Goal: Contribute content: Contribute content

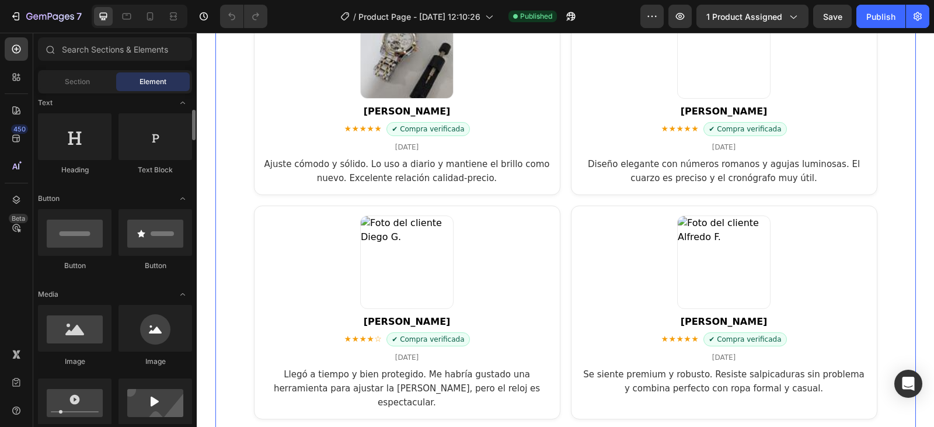
scroll to position [2685, 0]
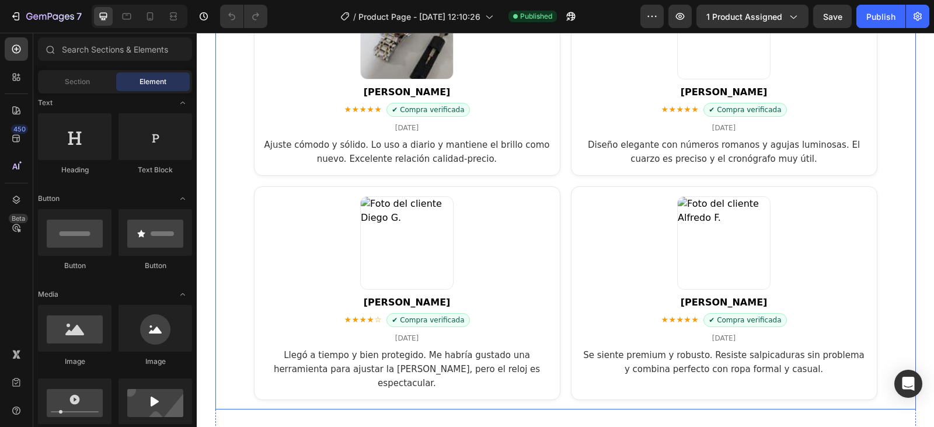
click at [474, 224] on article "[PERSON_NAME] ★★★★☆ ✔ Compra verificada [DATE] Llegó a tiempo y bien protegido.…" at bounding box center [407, 293] width 306 height 214
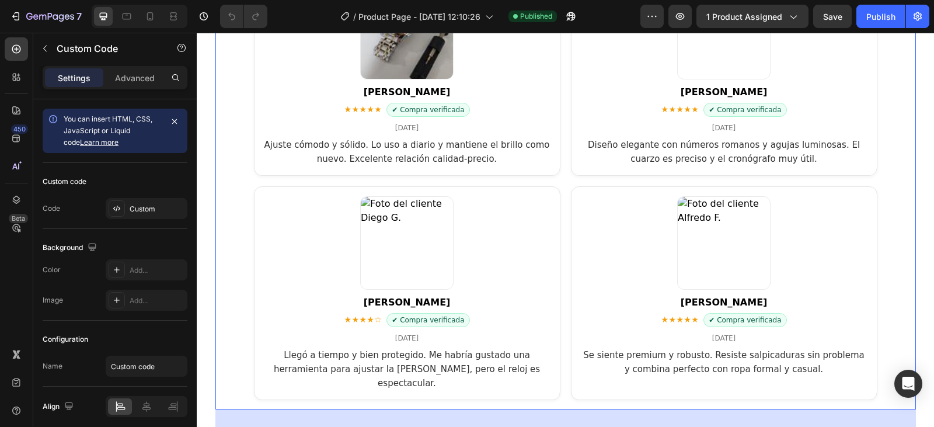
click at [474, 224] on article "[PERSON_NAME] ★★★★☆ ✔ Compra verificada [DATE] Llegó a tiempo y bien protegido.…" at bounding box center [407, 293] width 306 height 214
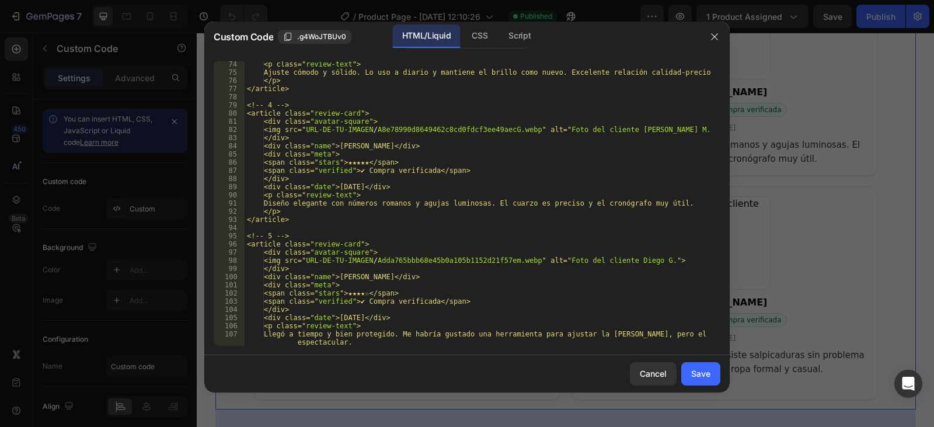
scroll to position [630, 0]
click at [538, 260] on div "<p class=" review-text "> Ajuste cómodo y sólido. Lo uso a diario y mantiene el…" at bounding box center [478, 210] width 467 height 301
click at [313, 259] on div "<p class=" review-text "> Ajuste cómodo y sólido. Lo uso a diario y mantiene el…" at bounding box center [478, 210] width 467 height 301
paste textarea "[URL][DOMAIN_NAME]"
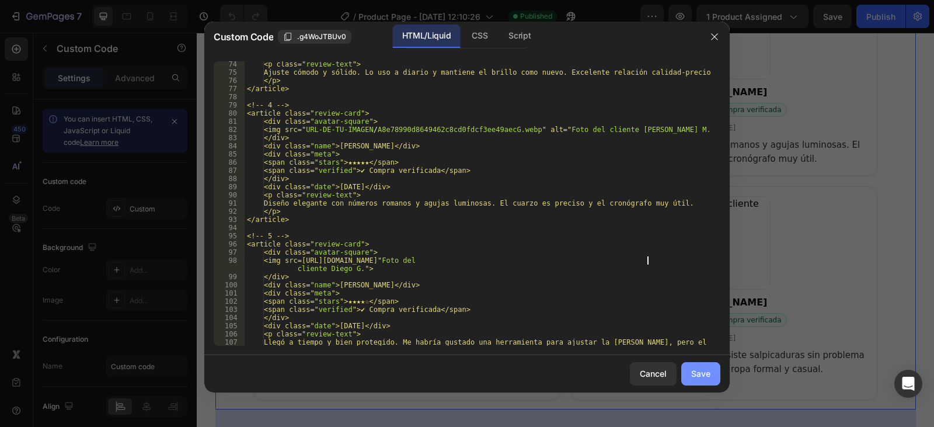
click at [707, 379] on div "Save" at bounding box center [700, 373] width 19 height 12
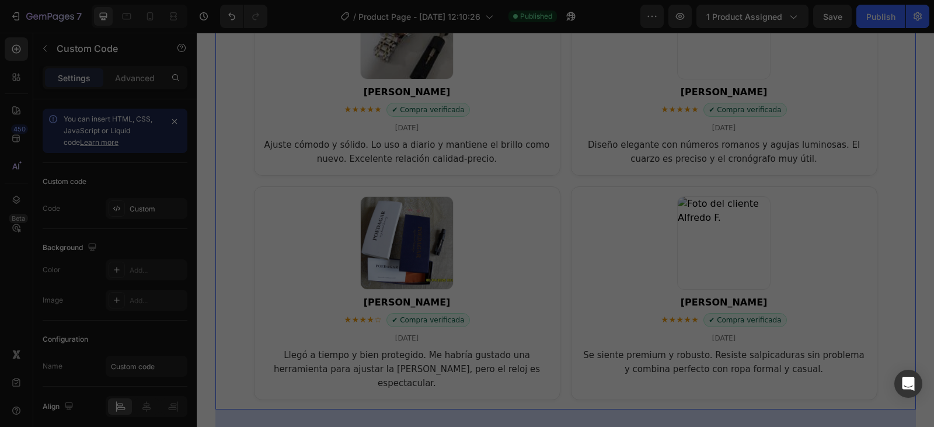
type textarea "</section>"
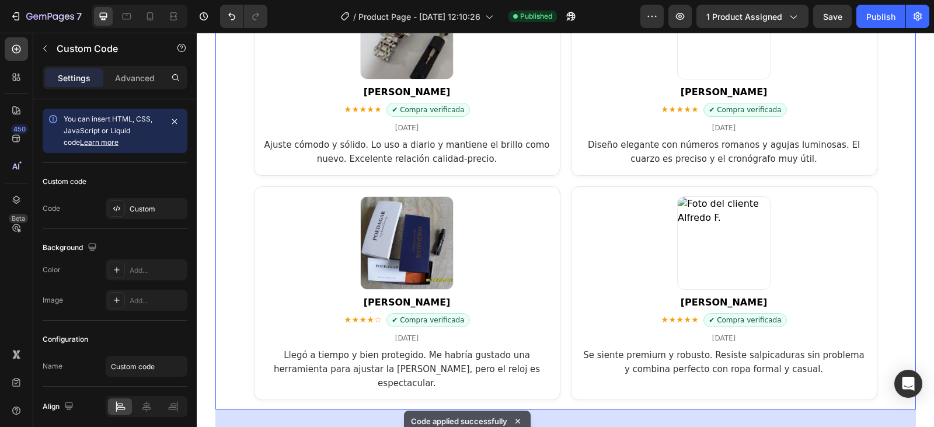
click at [513, 246] on article "[PERSON_NAME] ★★★★☆ ✔ Compra verificada [DATE] Llegó a tiempo y bien protegido.…" at bounding box center [407, 293] width 306 height 214
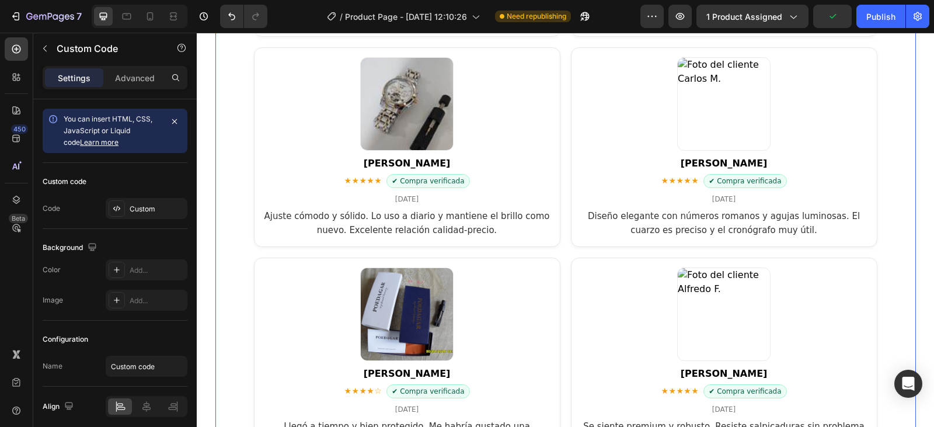
scroll to position [2685, 0]
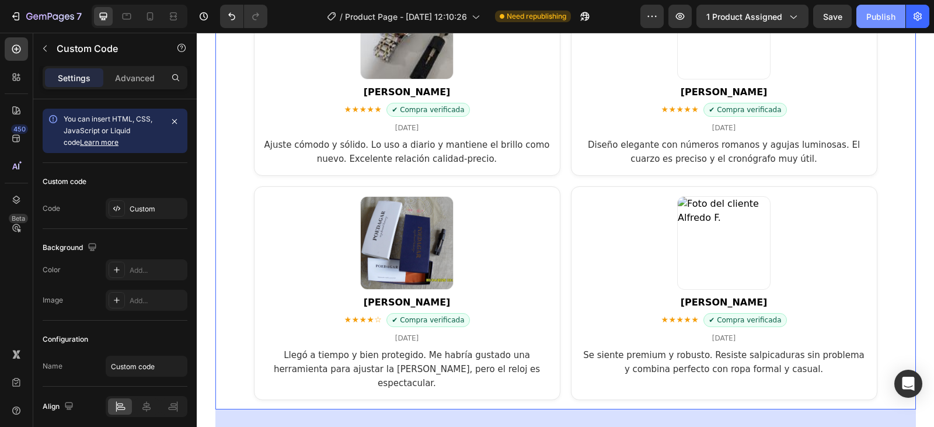
click at [888, 24] on button "Publish" at bounding box center [880, 16] width 49 height 23
click at [475, 219] on article "[PERSON_NAME] ★★★★☆ ✔ Compra verificada [DATE] Llegó a tiempo y bien protegido.…" at bounding box center [407, 293] width 306 height 214
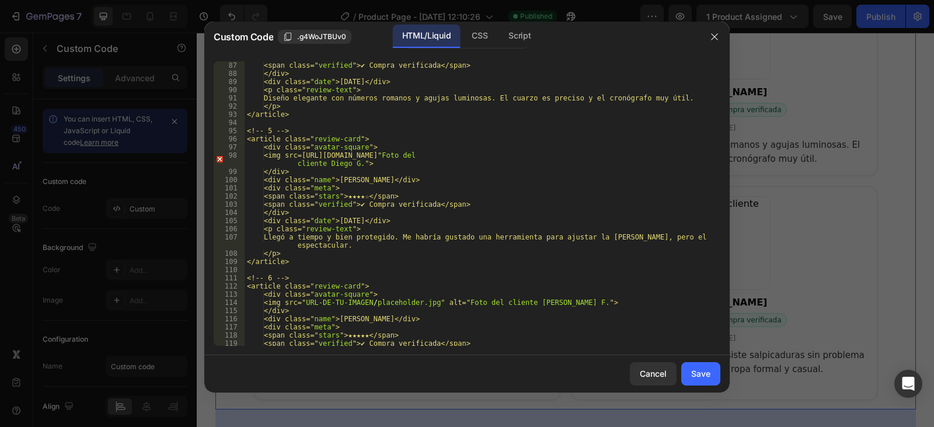
scroll to position [770, 0]
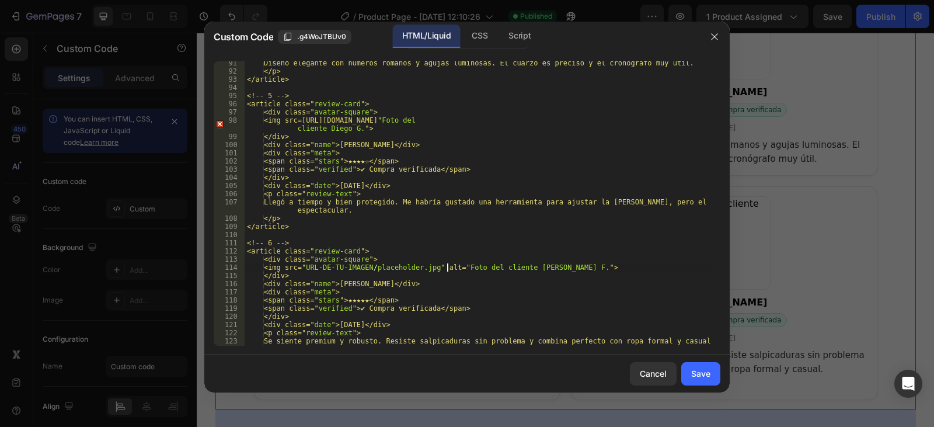
click at [447, 267] on div "Diseño elegante con números romanos y agujas luminosas. El cuarzo es preciso y …" at bounding box center [478, 209] width 467 height 301
paste textarea "[URL][DOMAIN_NAME]"
click at [700, 377] on div "Save" at bounding box center [700, 373] width 19 height 12
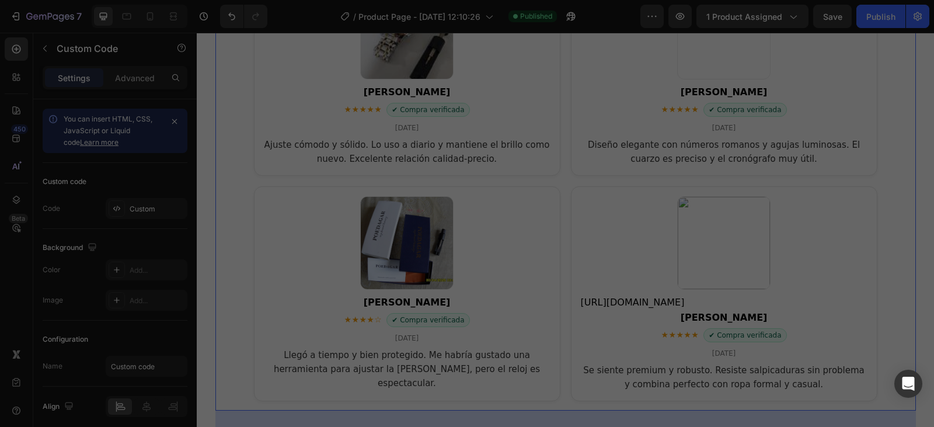
type textarea "</section>"
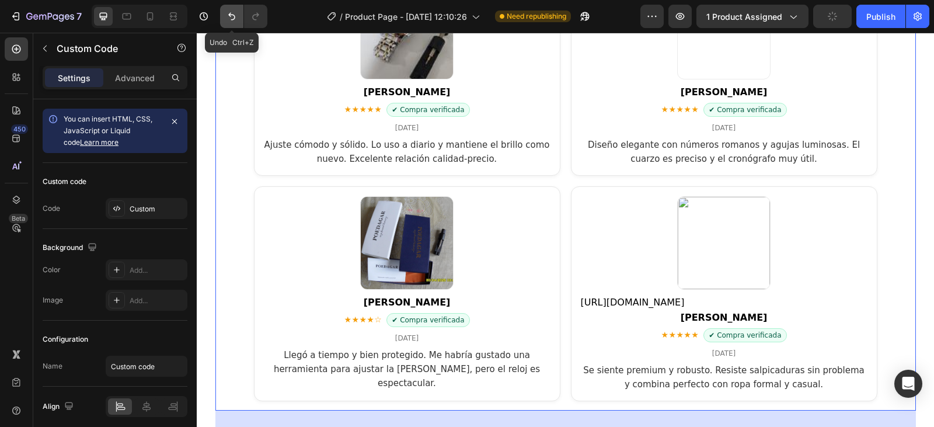
click at [236, 17] on icon "Undo/Redo" at bounding box center [232, 17] width 12 height 12
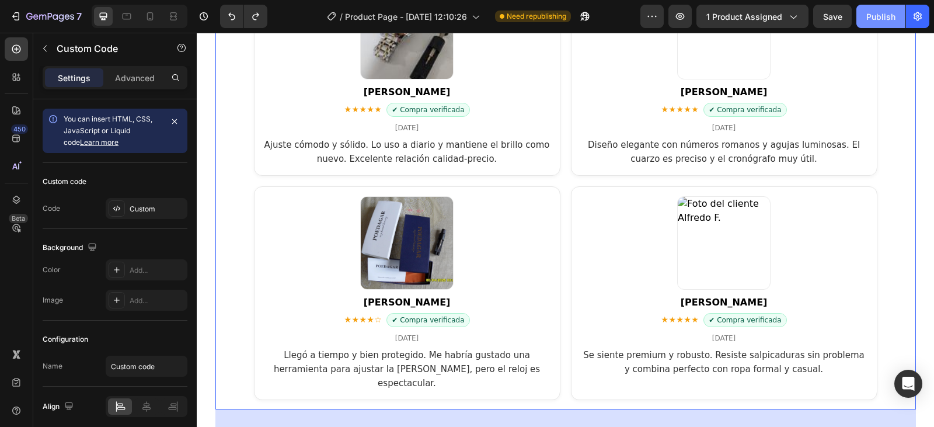
click at [876, 11] on div "Publish" at bounding box center [880, 17] width 29 height 12
click at [507, 227] on article "[PERSON_NAME] ★★★★☆ ✔ Compra verificada [DATE] Llegó a tiempo y bien protegido.…" at bounding box center [407, 293] width 306 height 214
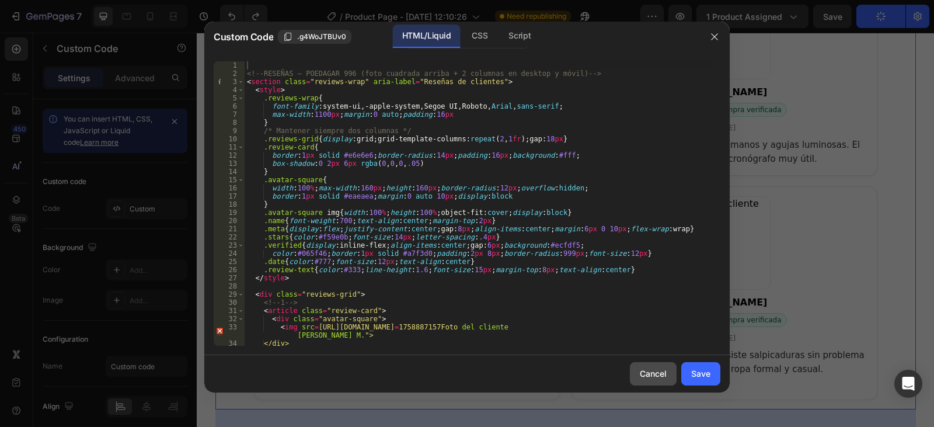
click at [652, 368] on div "Cancel" at bounding box center [653, 373] width 27 height 12
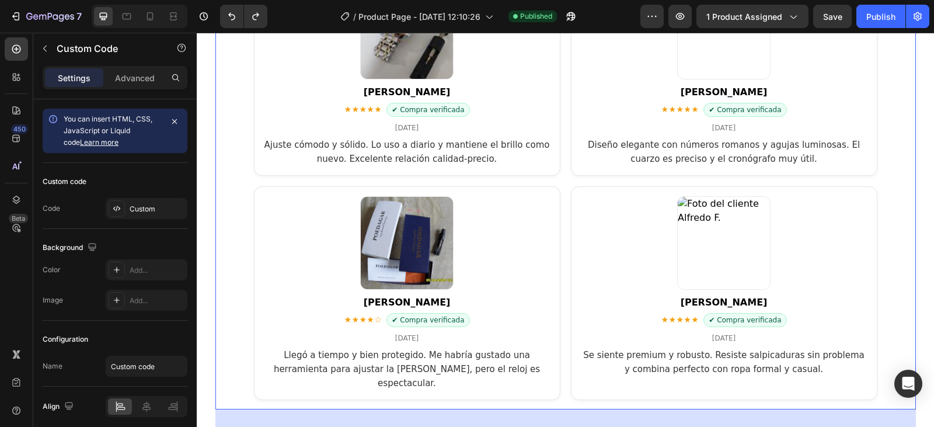
click at [522, 223] on article "[PERSON_NAME] ★★★★☆ ✔ Compra verificada [DATE] Llegó a tiempo y bien protegido.…" at bounding box center [407, 293] width 306 height 214
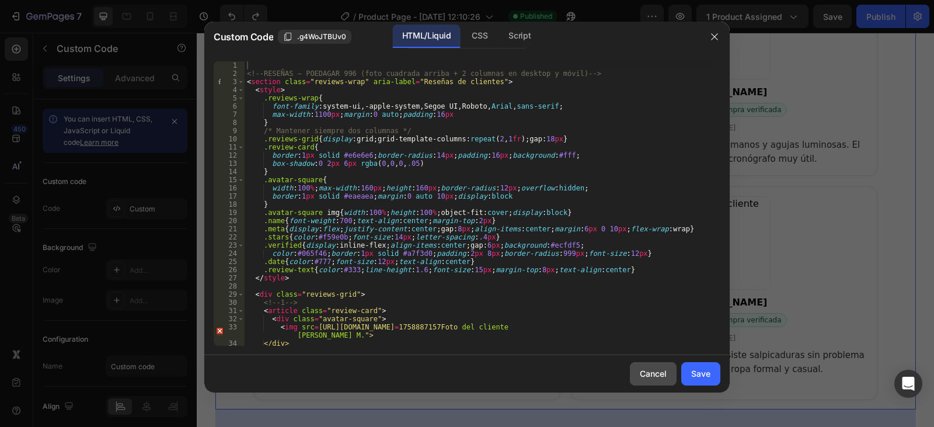
drag, startPoint x: 657, startPoint y: 372, endPoint x: 660, endPoint y: 365, distance: 7.6
click at [660, 369] on div "Cancel" at bounding box center [653, 373] width 27 height 12
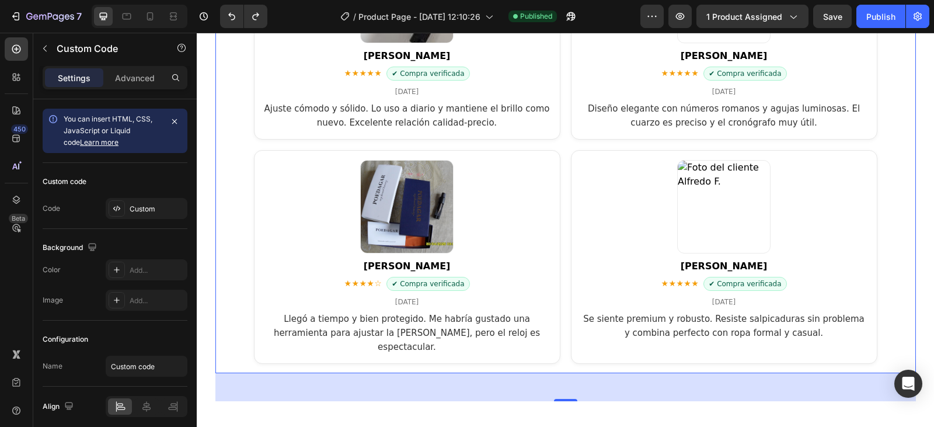
scroll to position [2685, 0]
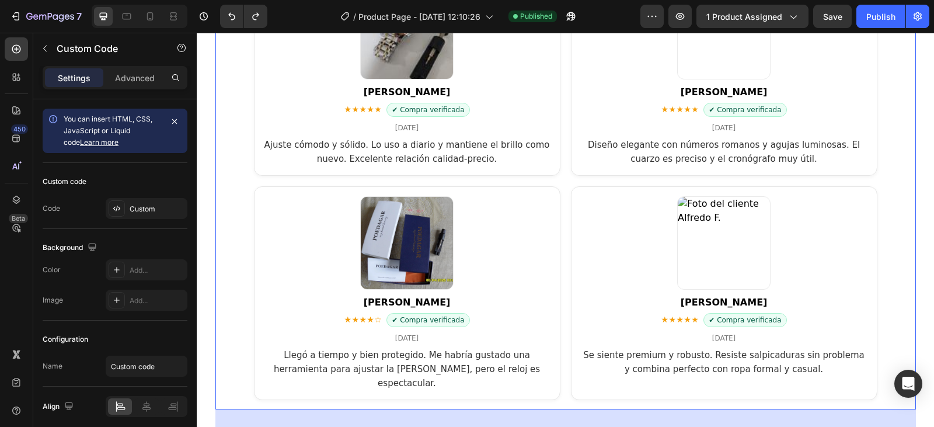
click at [479, 182] on div "[PERSON_NAME] ★★★★★ ✔ Compra verificada [DATE] El reloj se ve aún mejor en pers…" at bounding box center [565, 76] width 623 height 648
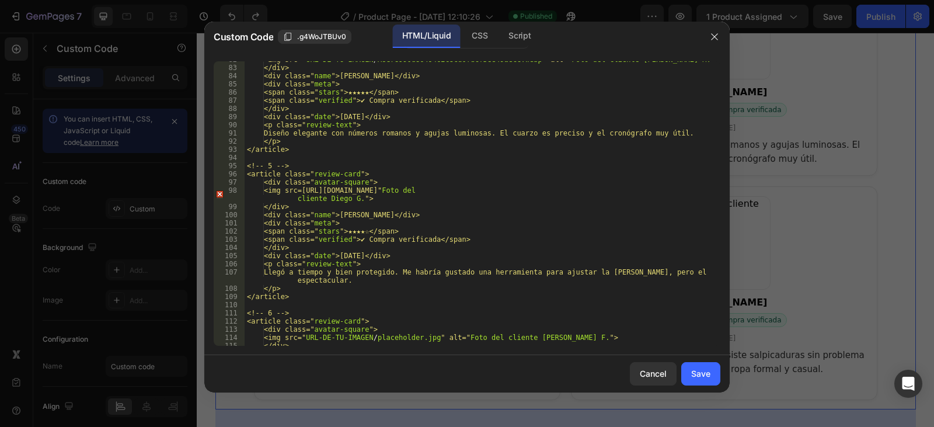
scroll to position [770, 0]
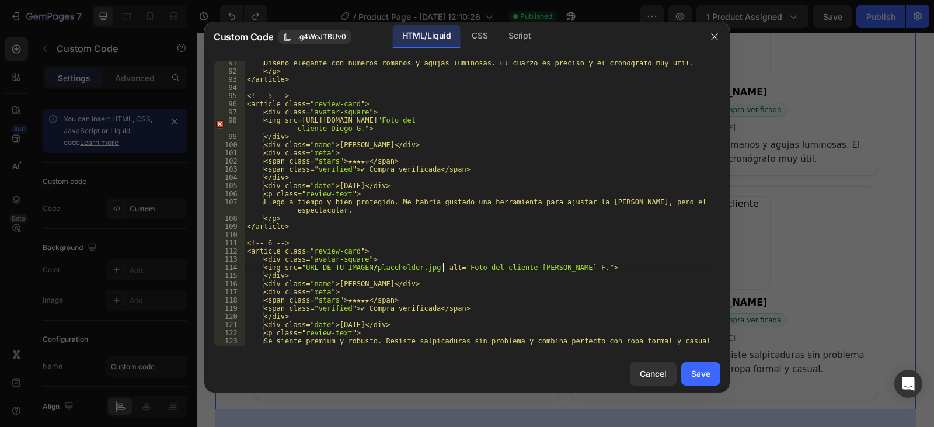
click at [442, 265] on div "Diseño elegante con números romanos y agujas luminosas. El cuarzo es preciso y …" at bounding box center [478, 209] width 467 height 301
paste textarea "[URL][DOMAIN_NAME]"
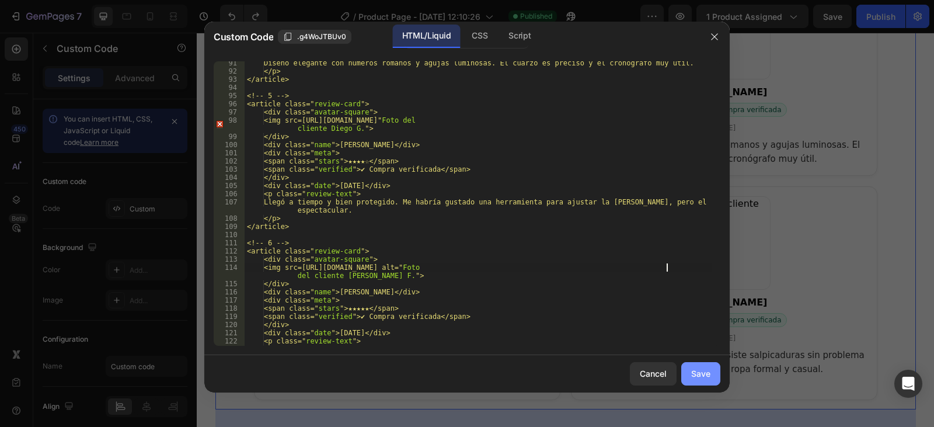
click at [694, 377] on div "Save" at bounding box center [700, 373] width 19 height 12
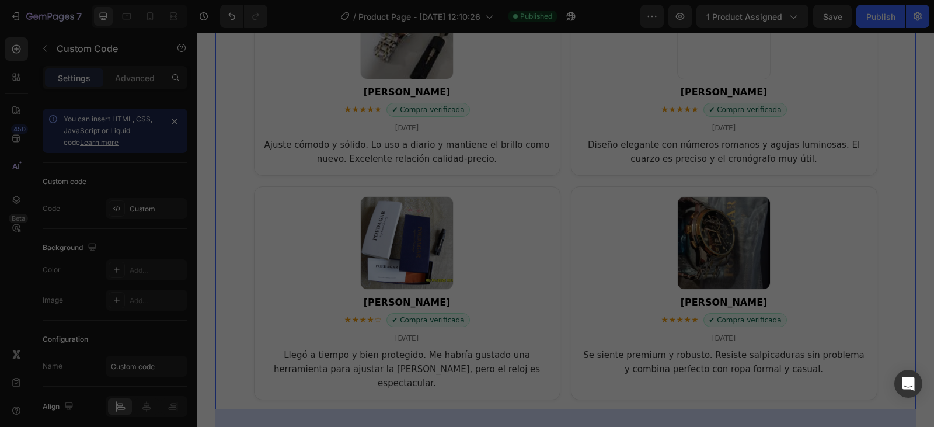
type textarea "</section>"
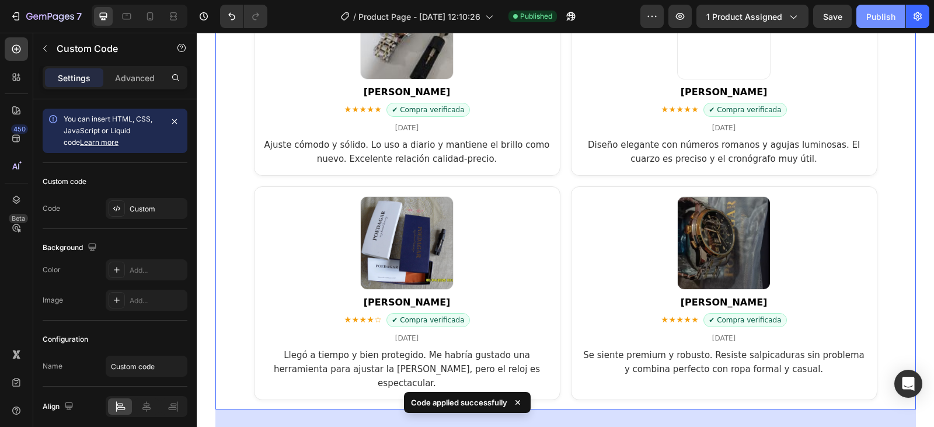
click at [887, 17] on div "Publish" at bounding box center [880, 17] width 29 height 12
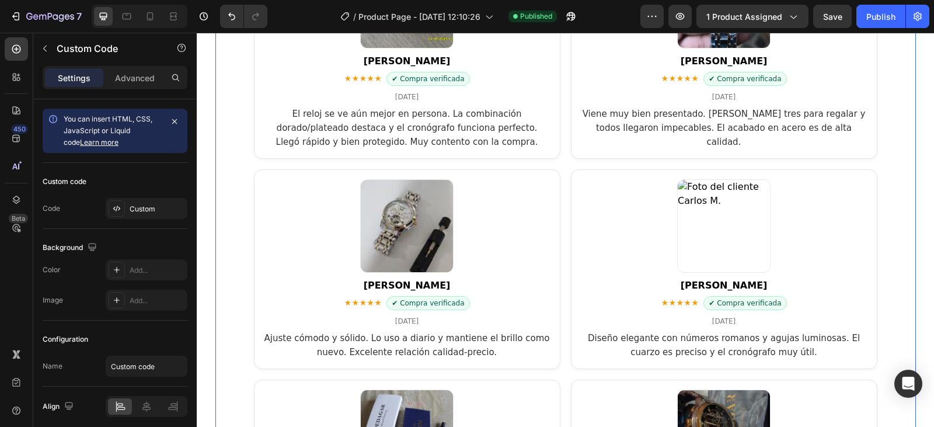
scroll to position [2510, 0]
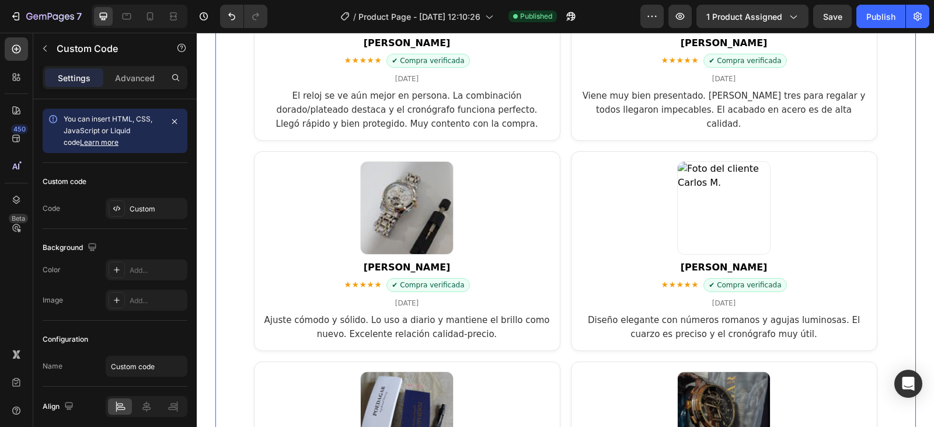
click at [643, 234] on article "[PERSON_NAME] ★★★★★ ✔ Compra verificada [DATE] Diseño elegante con números roma…" at bounding box center [724, 251] width 306 height 200
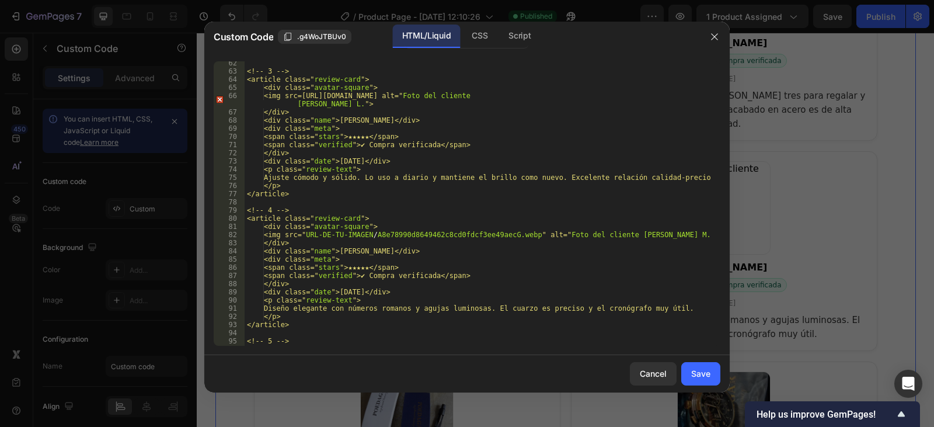
scroll to position [525, 0]
click at [535, 235] on div "<!-- 3 --> <article class=" review-card "> <div class=" avatar-square "> <img s…" at bounding box center [478, 209] width 467 height 301
click at [315, 231] on div "<!-- 3 --> <article class=" review-card "> <div class=" avatar-square "> <img s…" at bounding box center [478, 209] width 467 height 301
paste textarea "[URL][DOMAIN_NAME]"
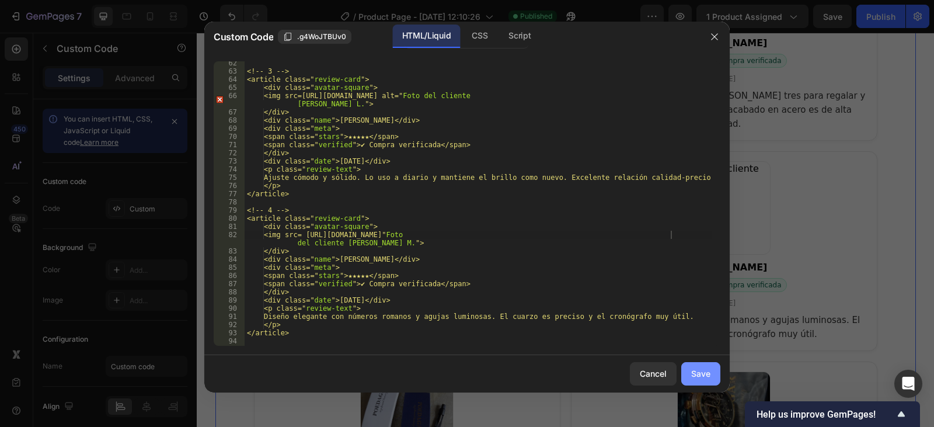
click at [700, 379] on div "Save" at bounding box center [700, 373] width 19 height 12
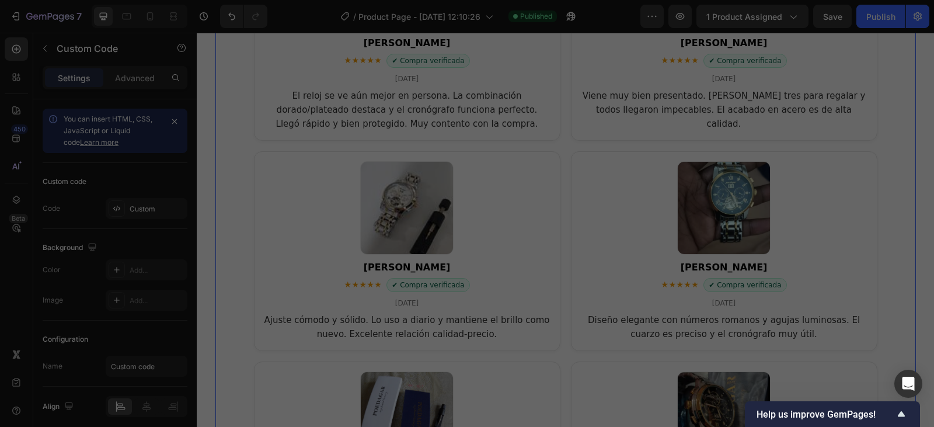
type textarea "</section>"
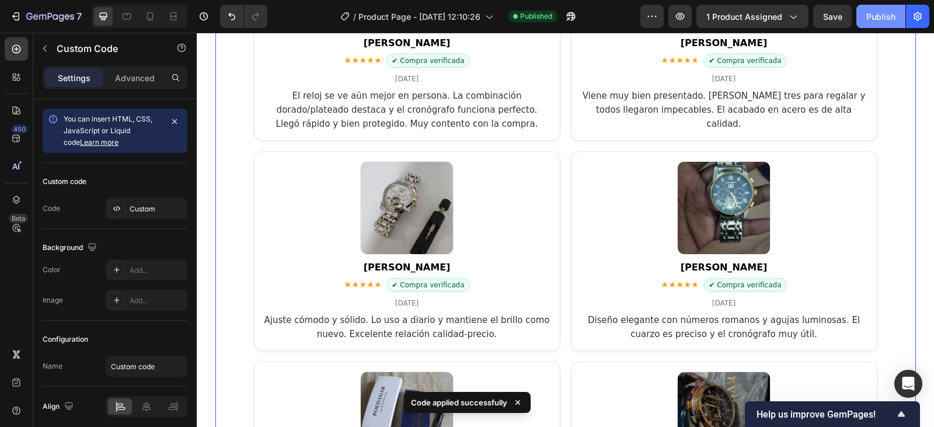
click at [885, 13] on div "Publish" at bounding box center [880, 17] width 29 height 12
click at [149, 16] on icon at bounding box center [150, 17] width 12 height 12
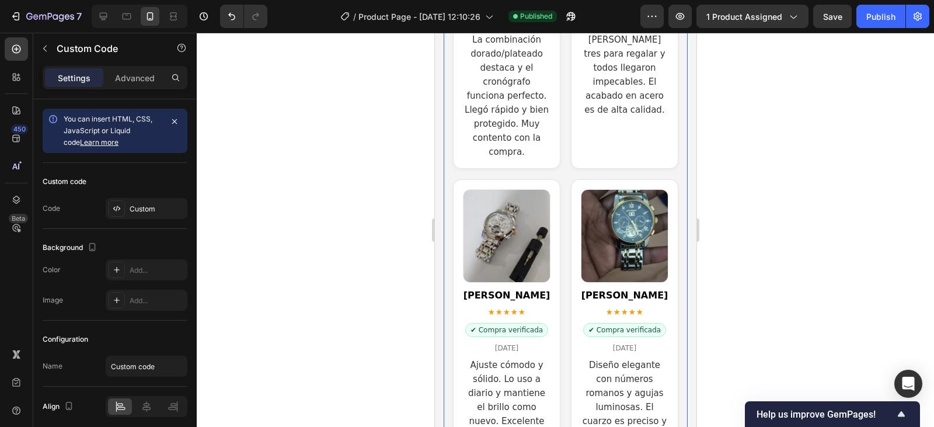
scroll to position [2568, 0]
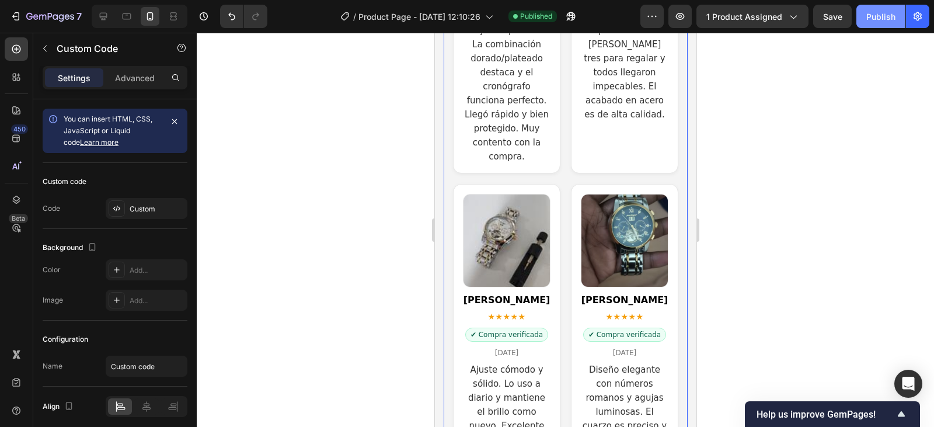
click at [874, 15] on div "Publish" at bounding box center [880, 17] width 29 height 12
